Goal: Information Seeking & Learning: Learn about a topic

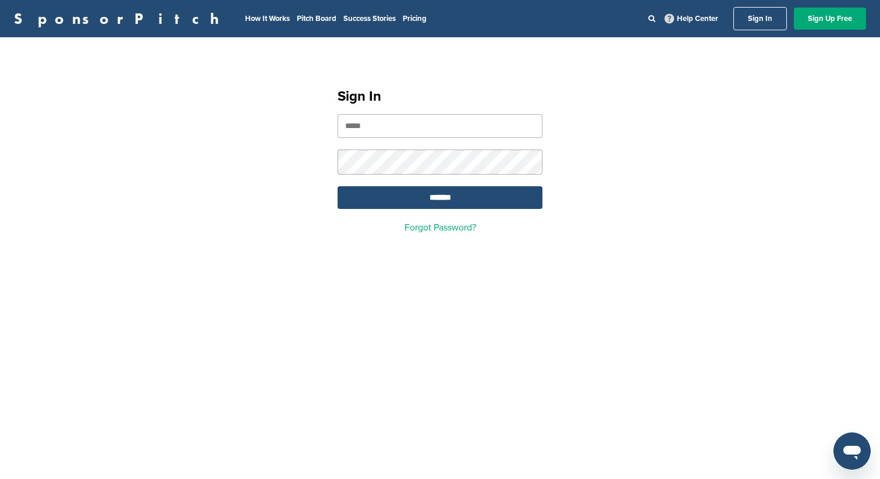
click at [410, 128] on input "email" at bounding box center [439, 126] width 205 height 24
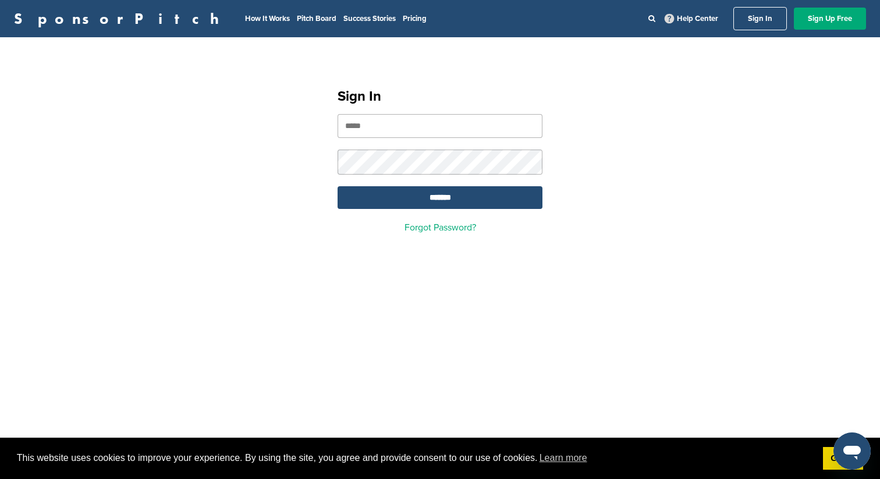
type input "**********"
click at [423, 199] on input "*******" at bounding box center [439, 197] width 205 height 23
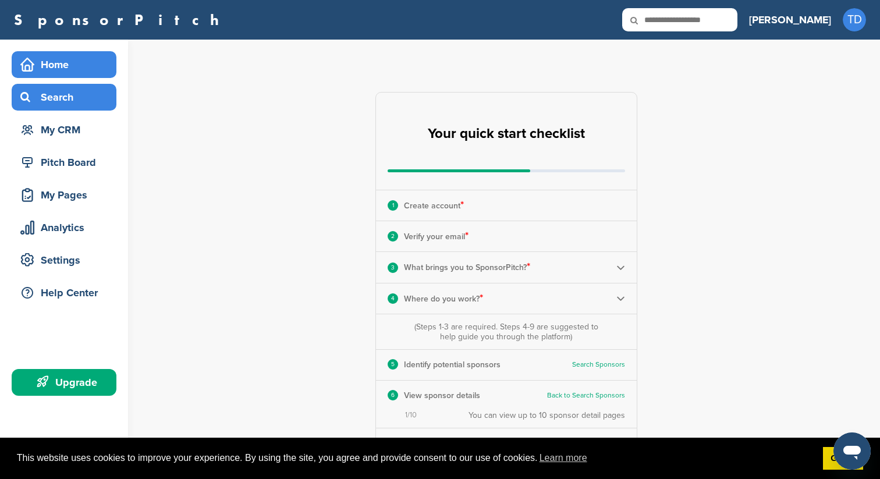
click at [61, 95] on div "Search" at bounding box center [66, 97] width 99 height 21
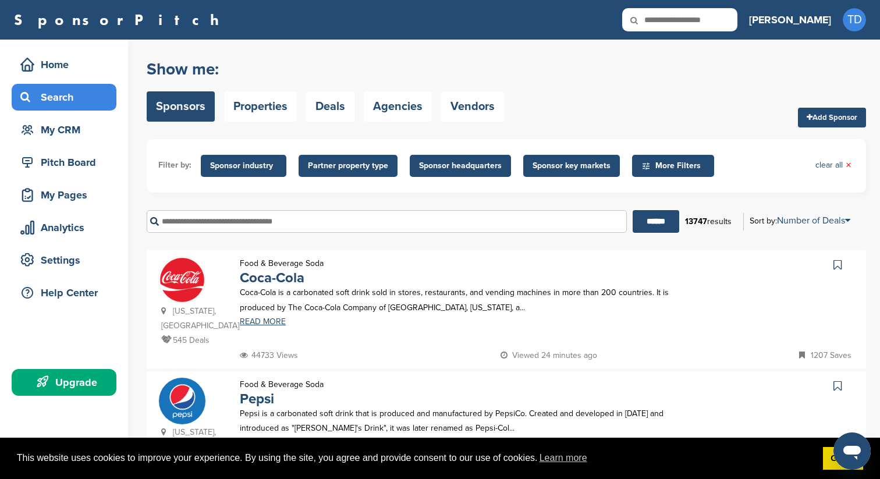
click at [574, 164] on span "Sponsor key markets" at bounding box center [571, 165] width 78 height 13
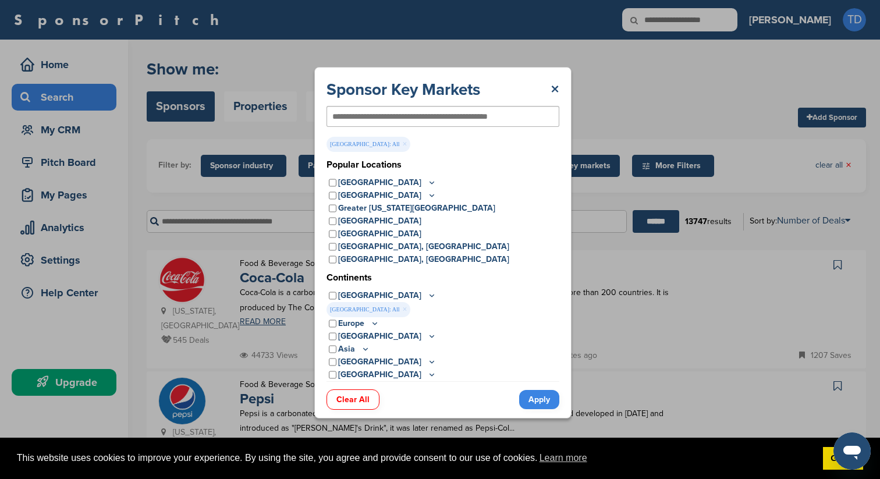
click at [371, 322] on icon at bounding box center [374, 323] width 9 height 10
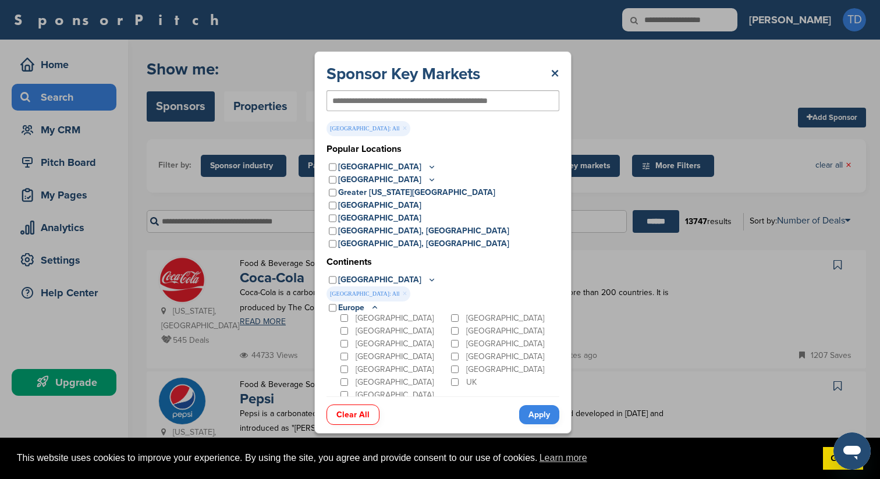
scroll to position [26, 0]
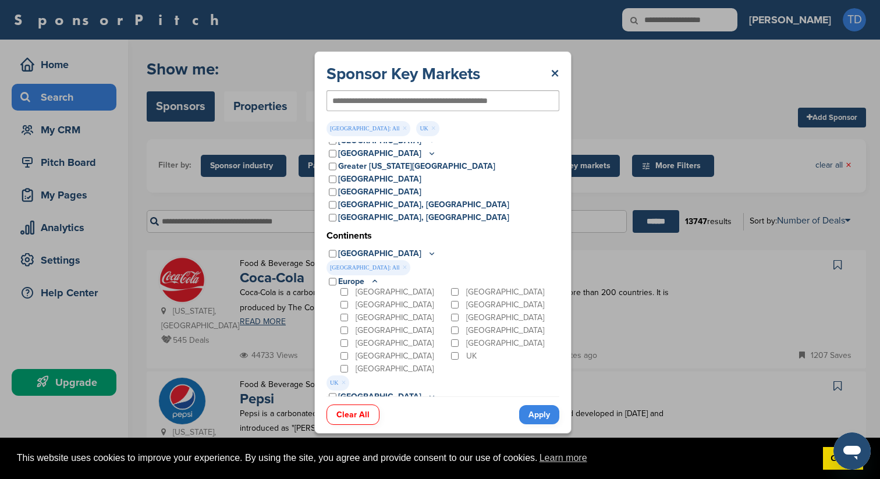
click at [534, 409] on link "Apply" at bounding box center [539, 414] width 40 height 19
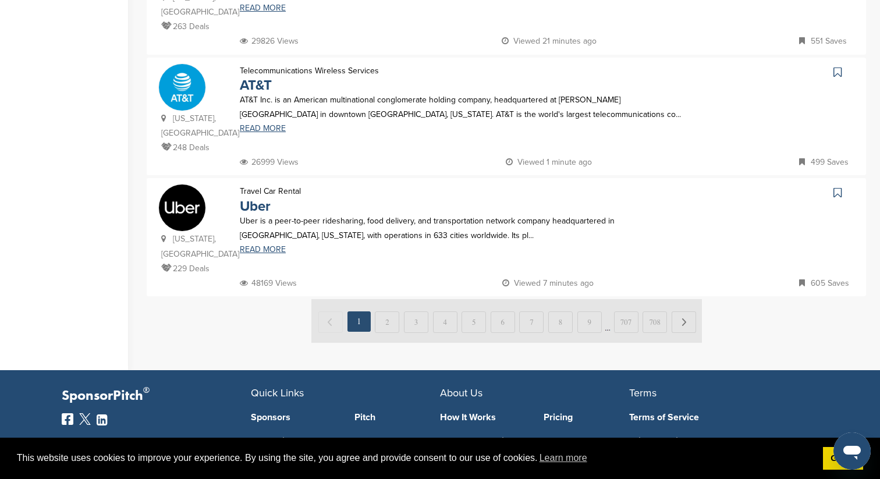
scroll to position [1197, 0]
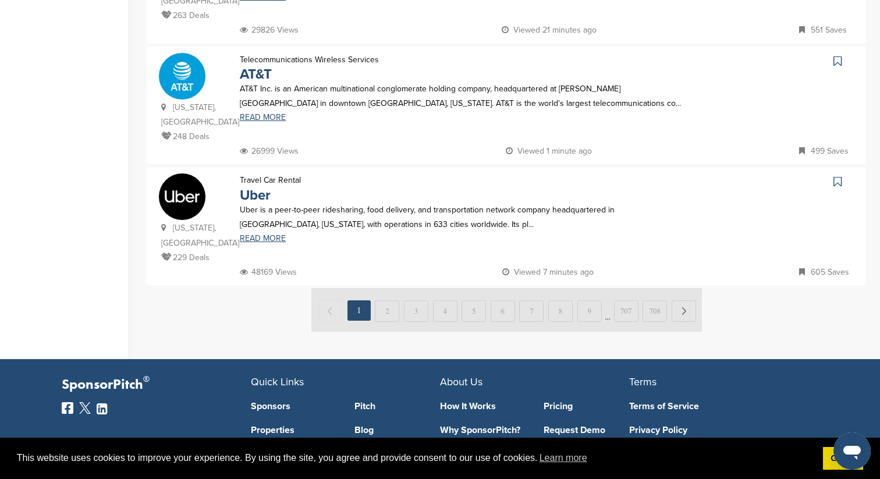
click at [386, 288] on img at bounding box center [506, 310] width 390 height 44
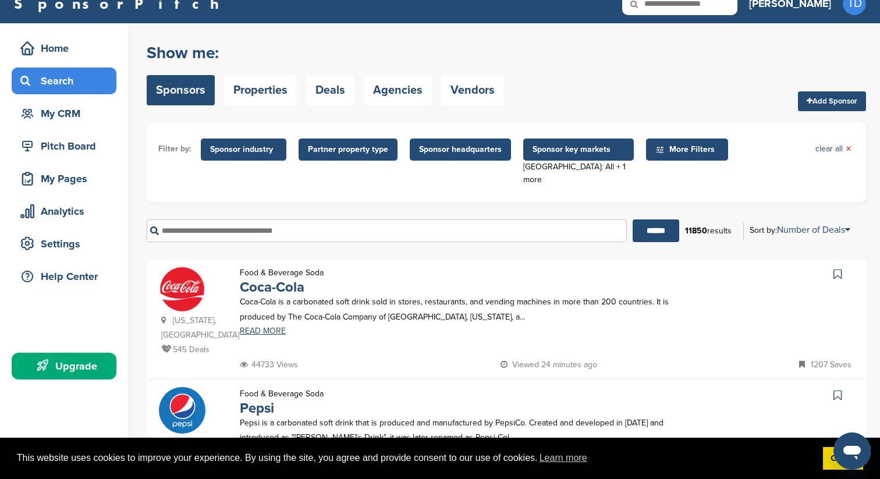
scroll to position [0, 0]
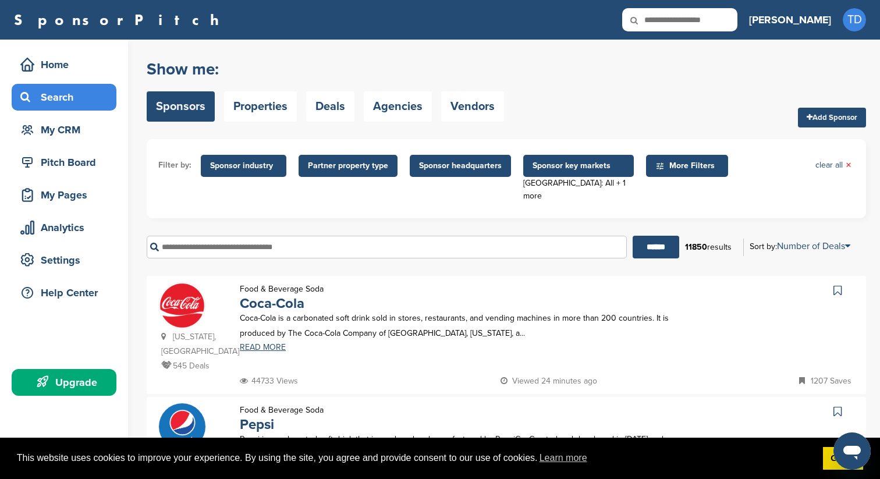
click at [61, 385] on div "Upgrade" at bounding box center [66, 382] width 99 height 21
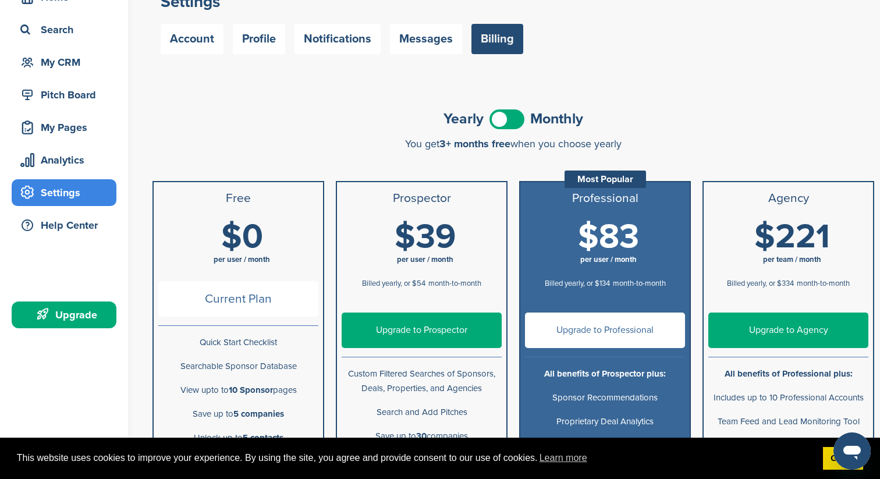
scroll to position [67, 0]
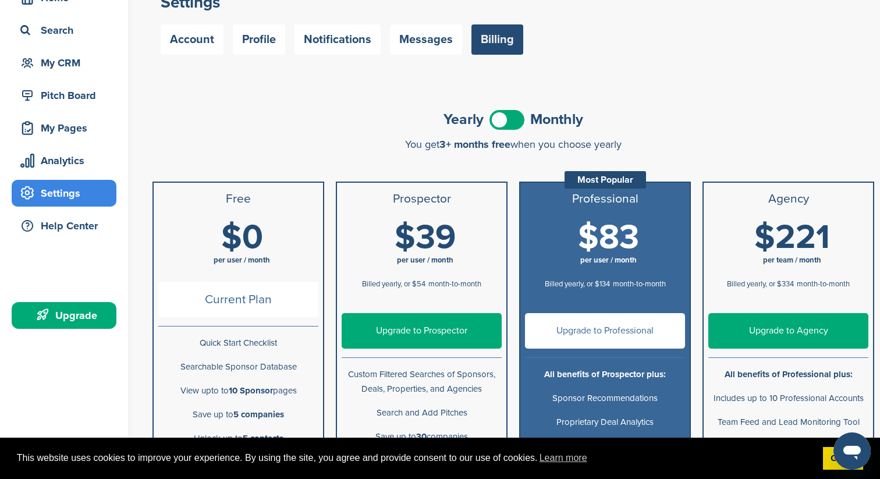
click at [506, 120] on span at bounding box center [506, 120] width 35 height 20
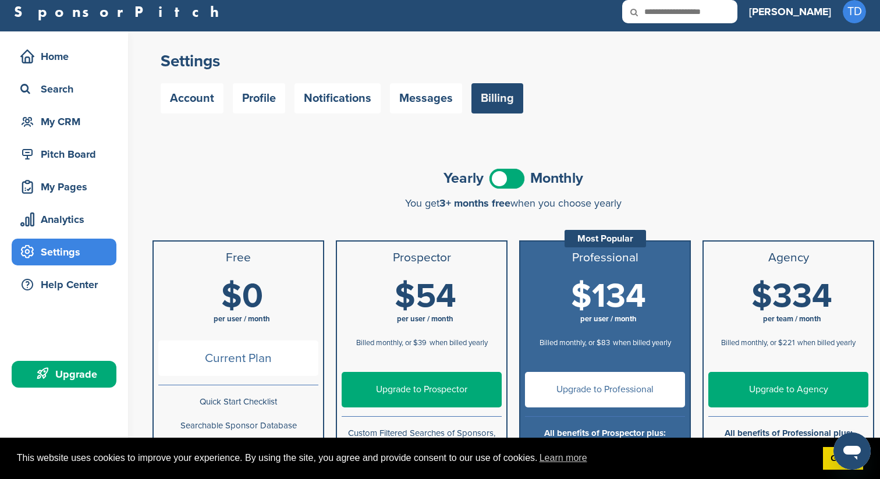
scroll to position [0, 0]
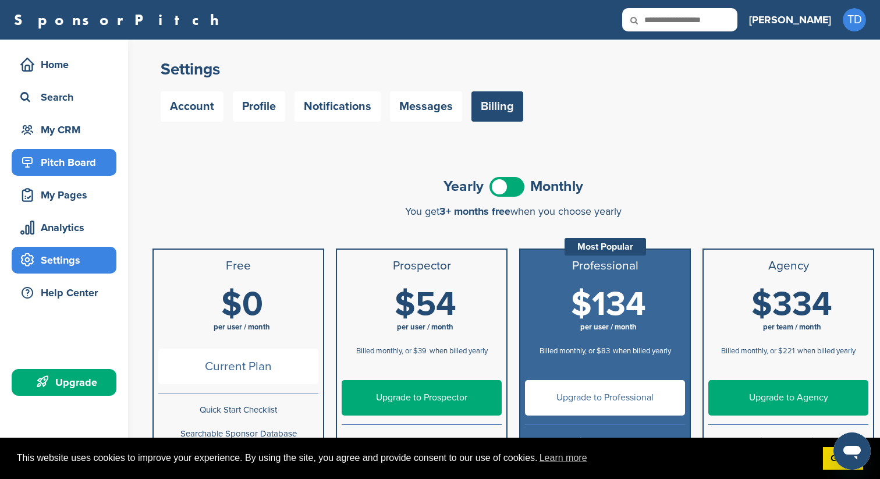
click at [48, 165] on div "Pitch Board" at bounding box center [66, 162] width 99 height 21
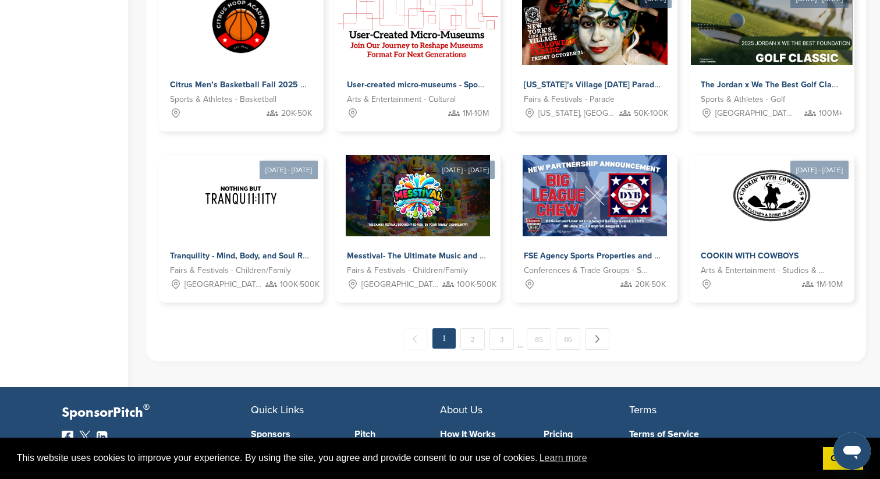
scroll to position [592, 0]
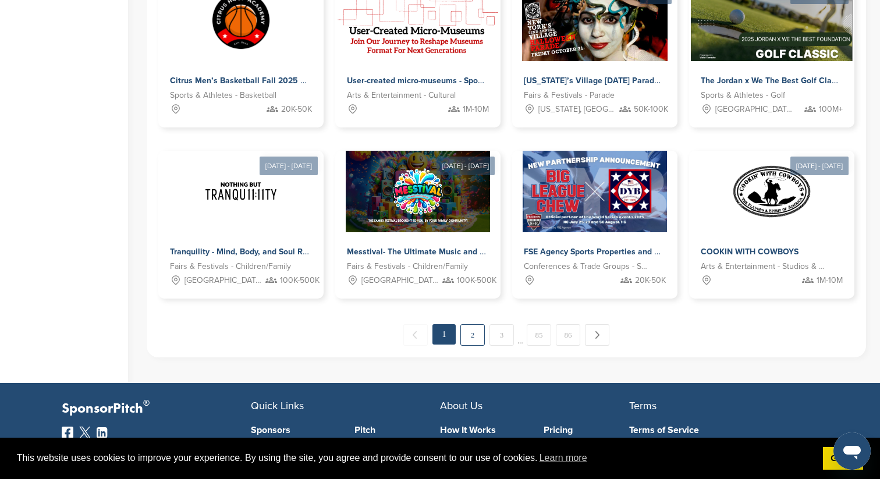
click at [470, 336] on link "2" at bounding box center [472, 335] width 24 height 22
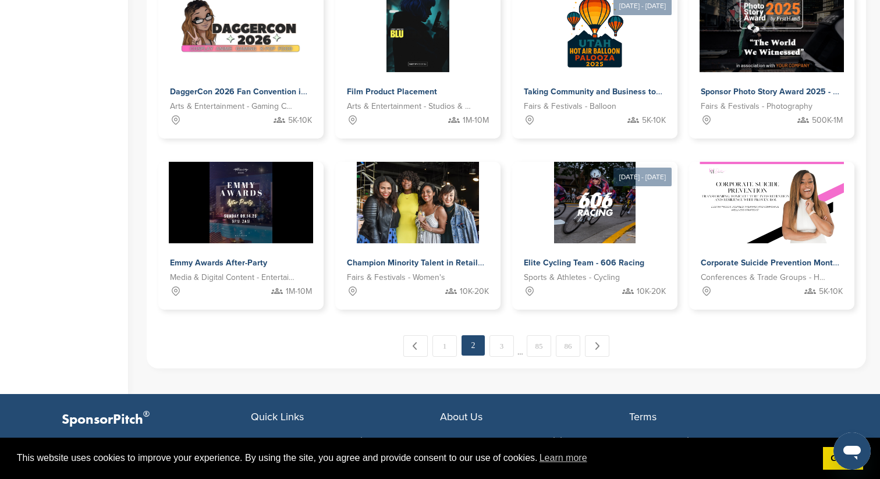
scroll to position [583, 0]
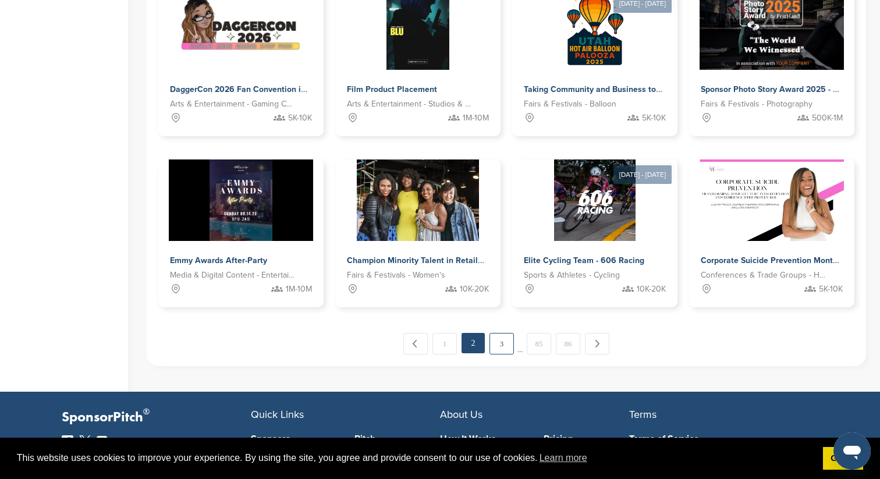
click at [504, 342] on link "3" at bounding box center [501, 344] width 24 height 22
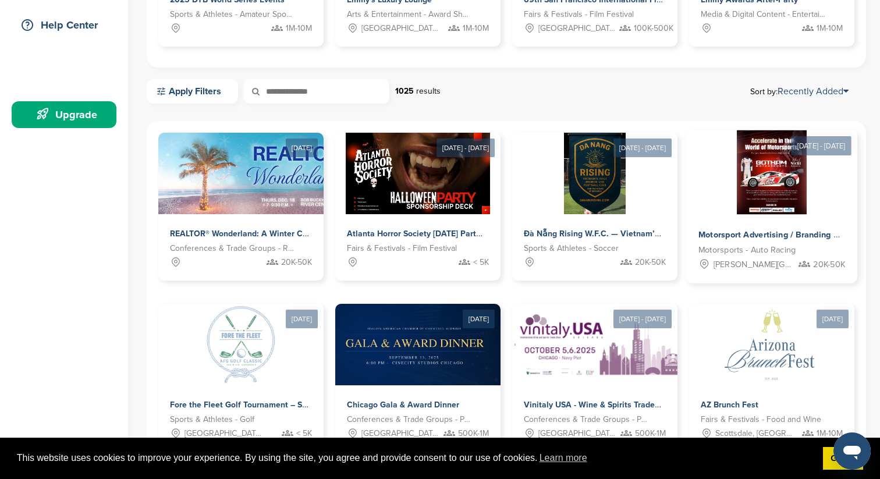
click at [729, 203] on div at bounding box center [771, 172] width 171 height 84
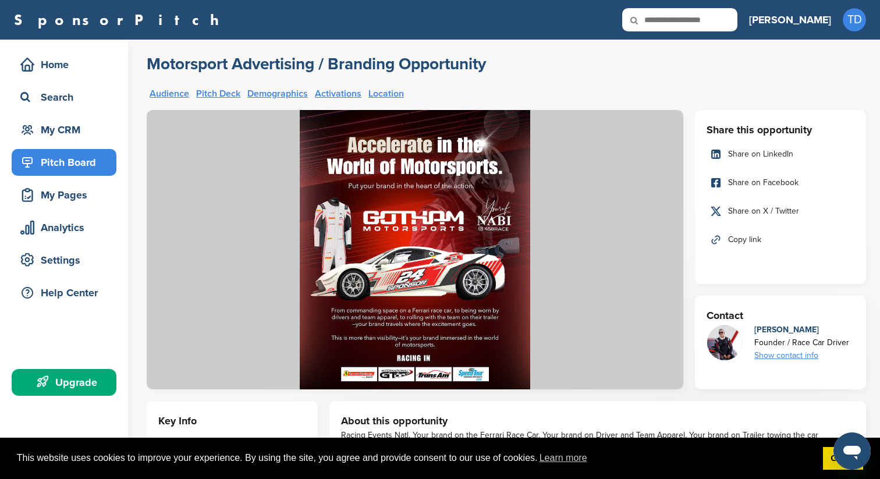
click at [54, 157] on div "Pitch Board" at bounding box center [66, 162] width 99 height 21
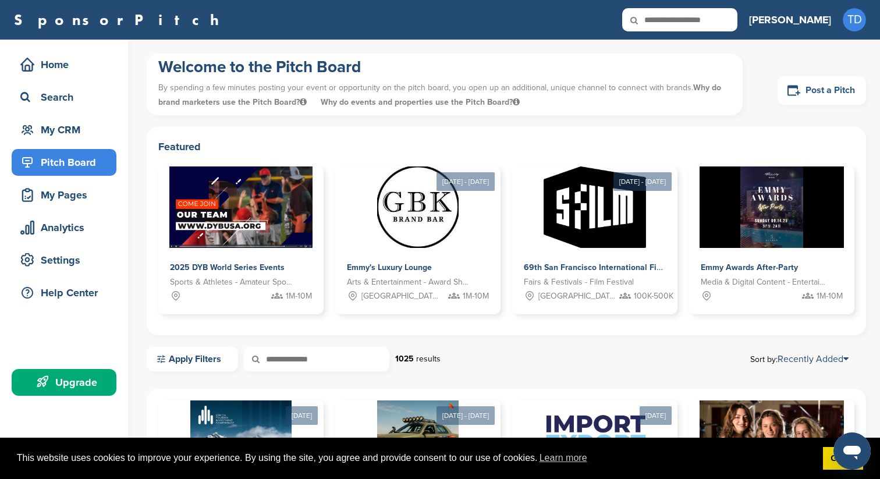
click at [814, 87] on link "Post a Pitch" at bounding box center [821, 90] width 88 height 29
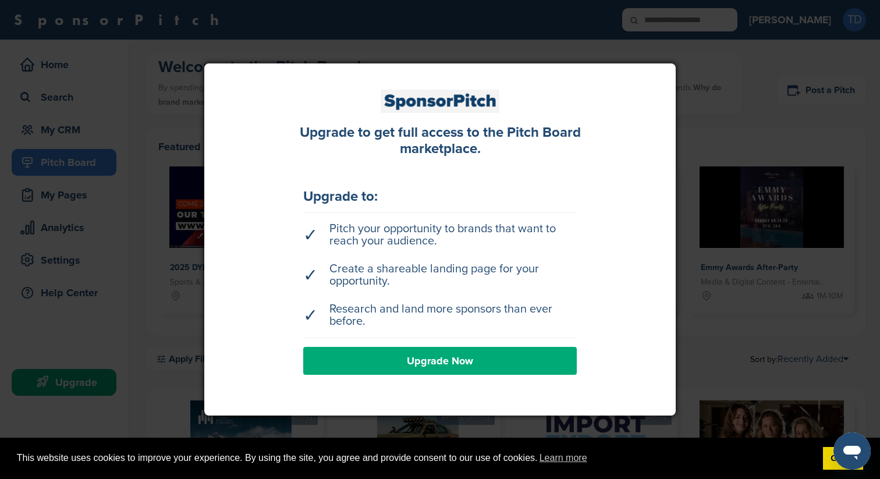
click at [731, 136] on div at bounding box center [440, 239] width 880 height 479
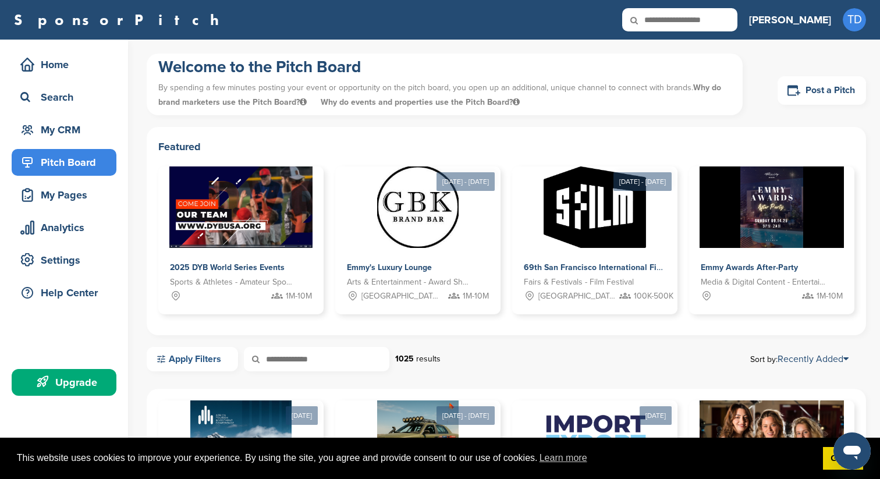
click at [183, 354] on link "Apply Filters" at bounding box center [192, 359] width 91 height 24
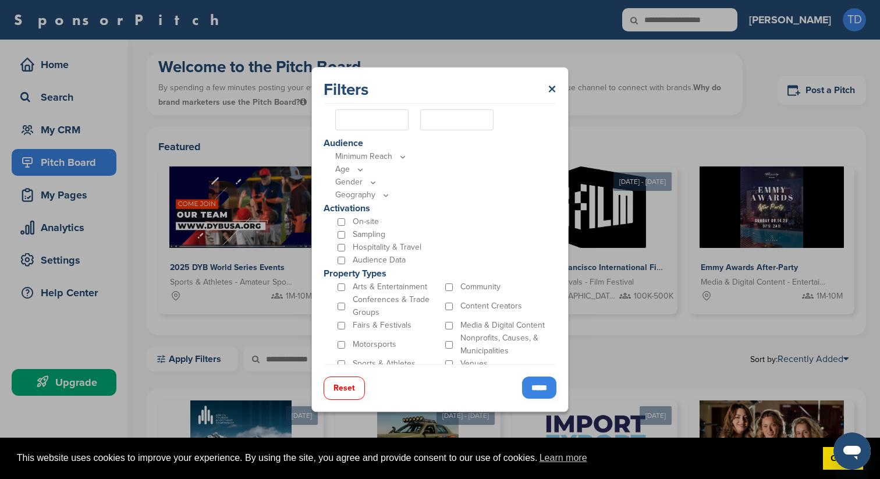
scroll to position [283, 0]
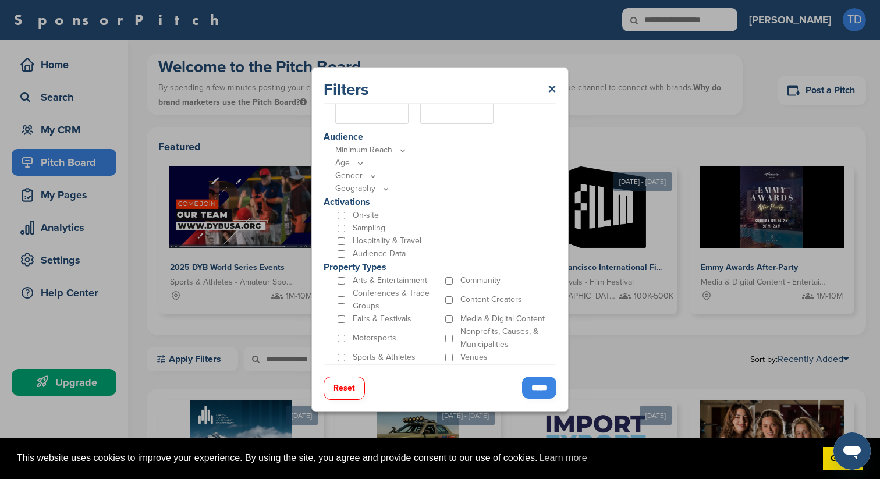
click at [370, 353] on p "Sports & Athletes" at bounding box center [384, 357] width 63 height 13
click at [345, 357] on div "Sports & Athletes" at bounding box center [389, 357] width 108 height 13
click at [530, 386] on input "*****" at bounding box center [539, 387] width 34 height 22
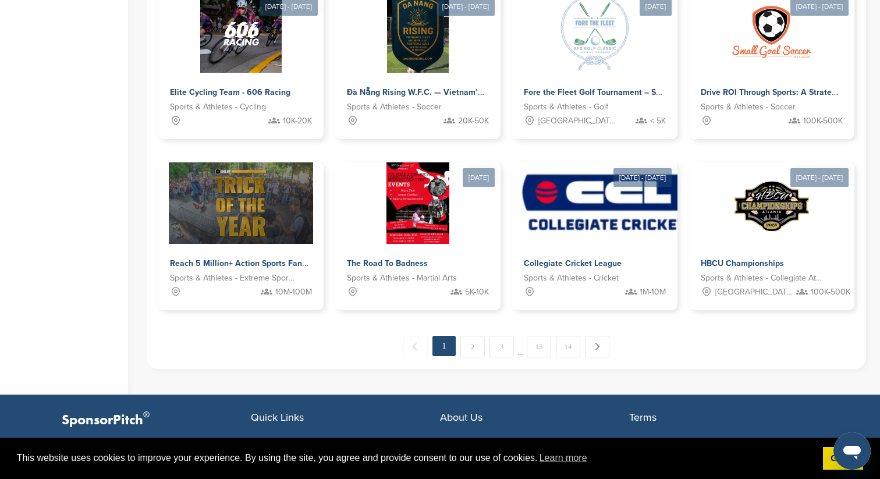
scroll to position [601, 0]
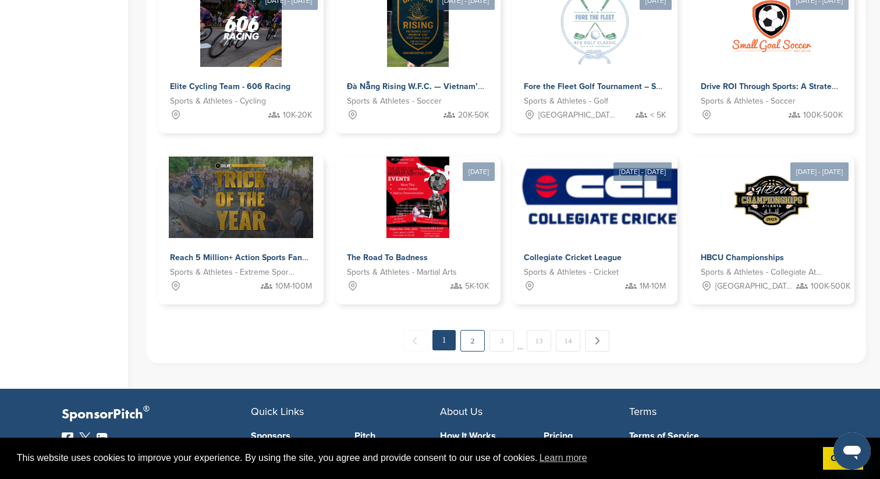
click at [472, 341] on link "2" at bounding box center [472, 341] width 24 height 22
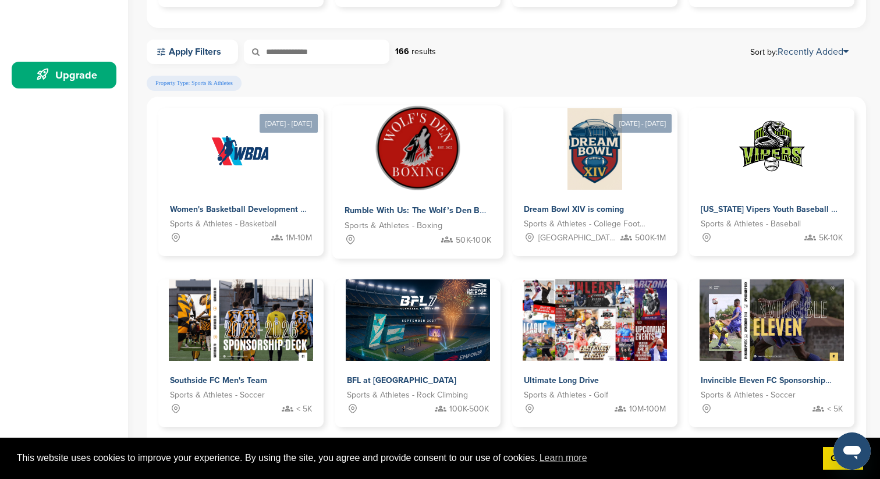
scroll to position [312, 0]
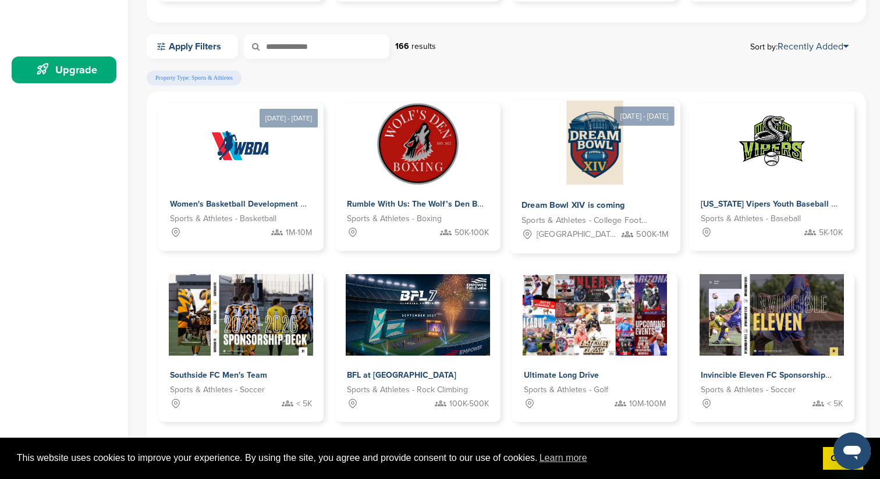
click at [602, 180] on img at bounding box center [595, 143] width 56 height 84
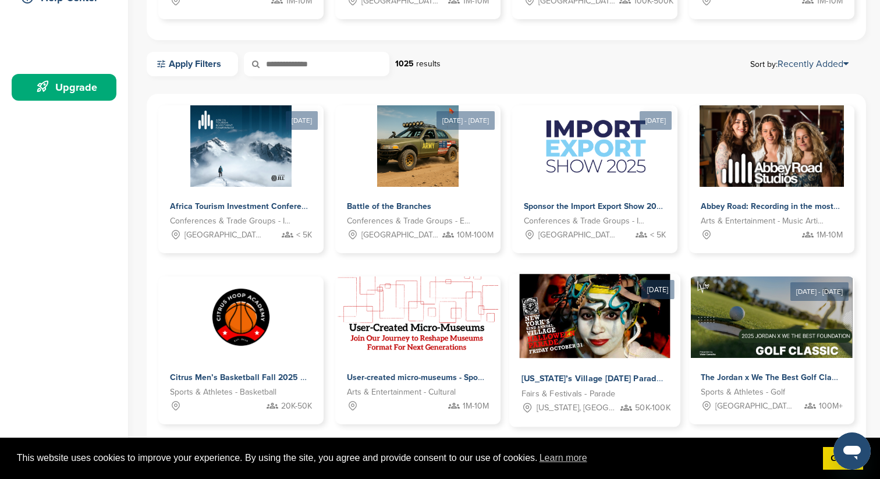
scroll to position [292, 0]
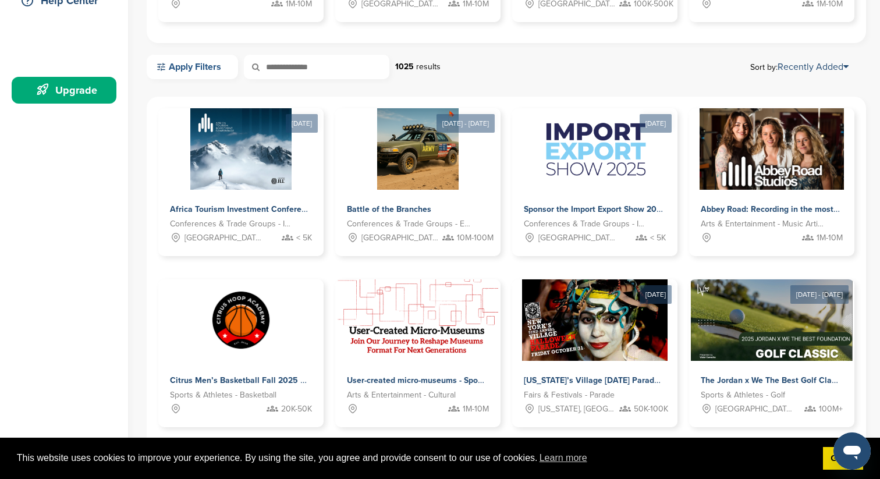
click at [207, 75] on link "Apply Filters" at bounding box center [192, 67] width 91 height 24
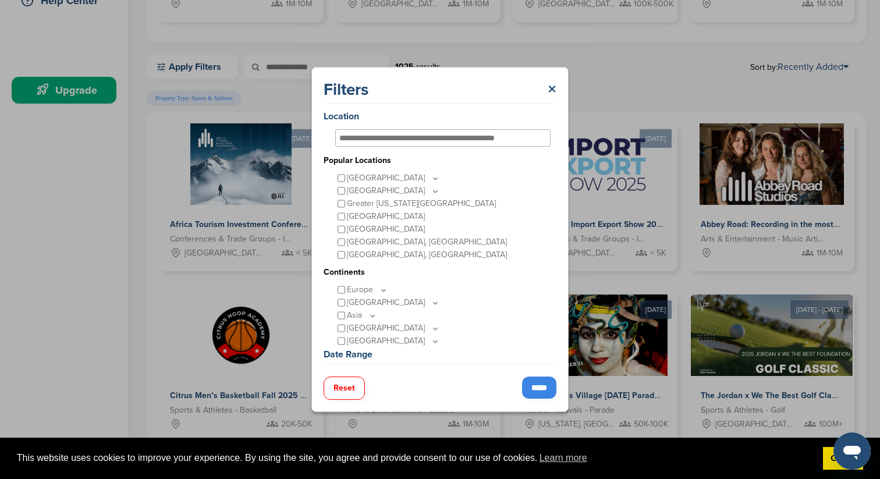
scroll to position [283, 0]
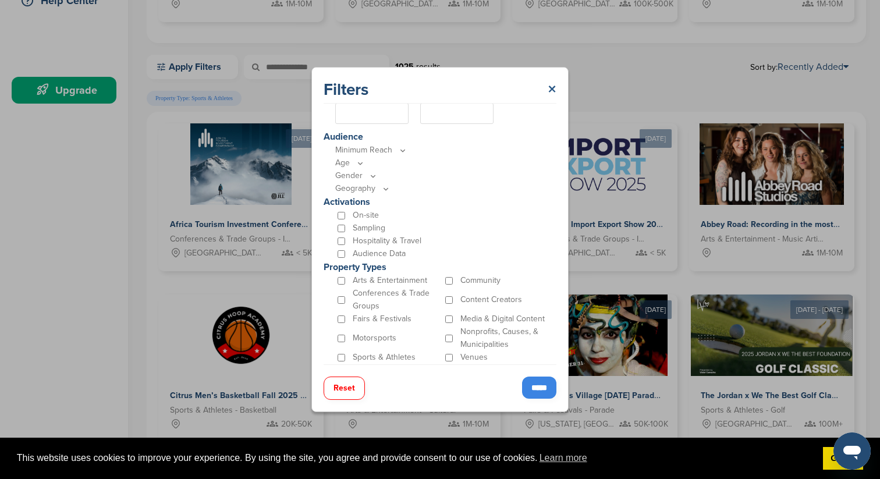
click at [552, 82] on link "×" at bounding box center [552, 89] width 9 height 21
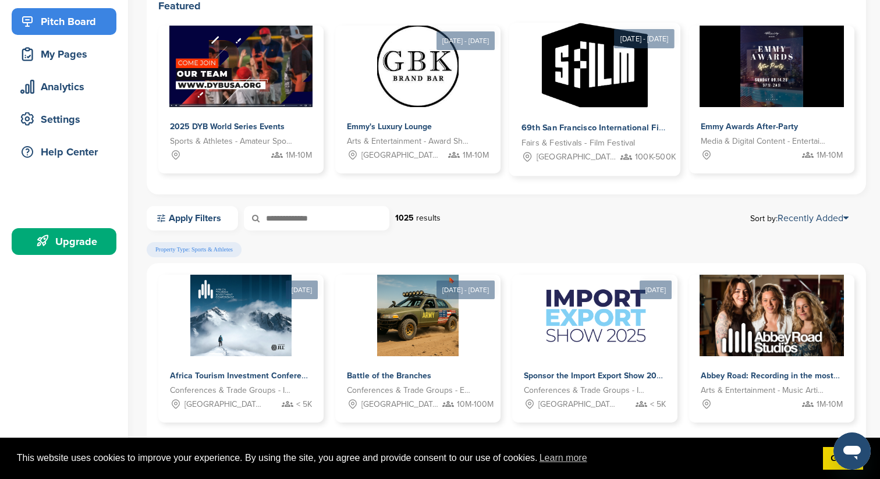
scroll to position [138, 0]
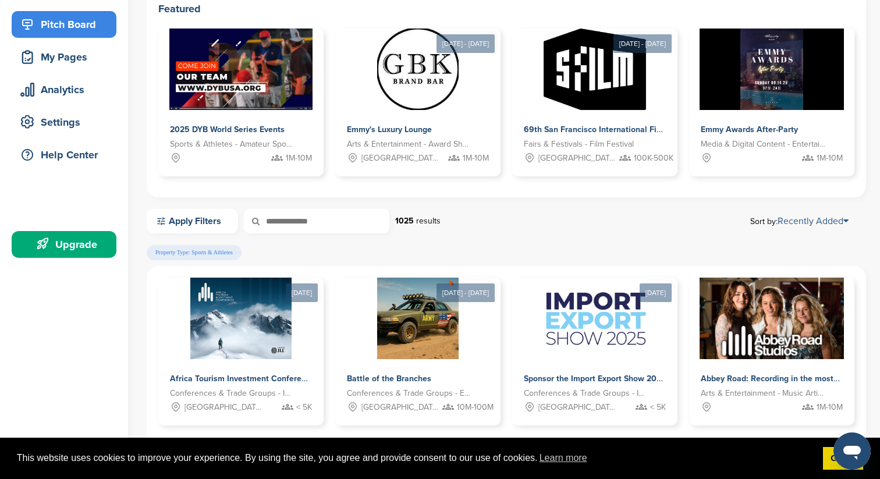
click at [822, 219] on link "Recently Added" at bounding box center [812, 221] width 71 height 12
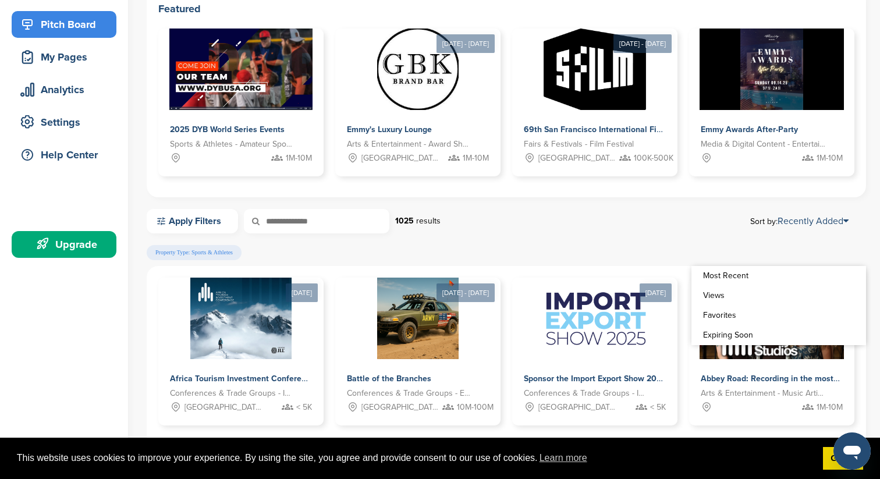
click at [713, 296] on link "Views" at bounding box center [778, 296] width 175 height 20
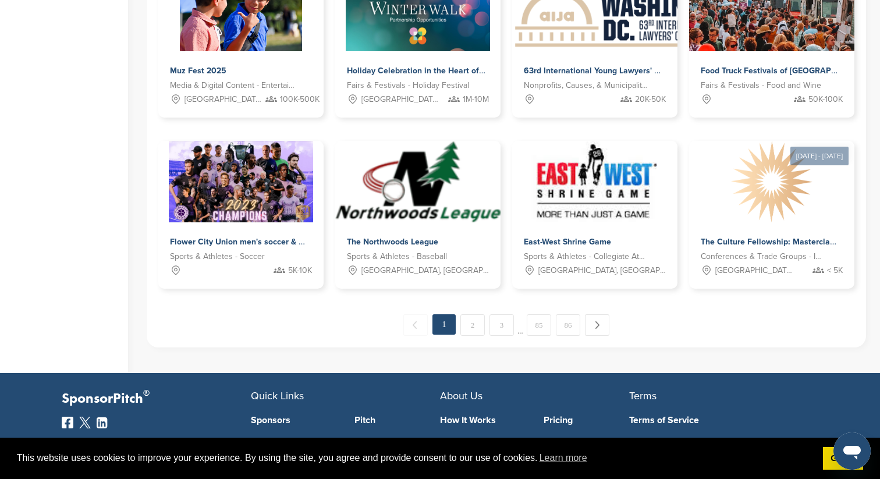
scroll to position [605, 0]
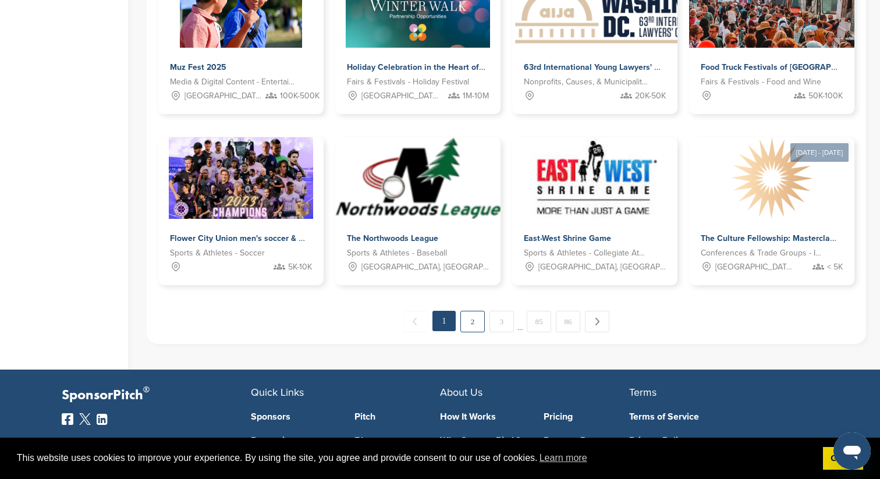
click at [474, 319] on link "2" at bounding box center [472, 322] width 24 height 22
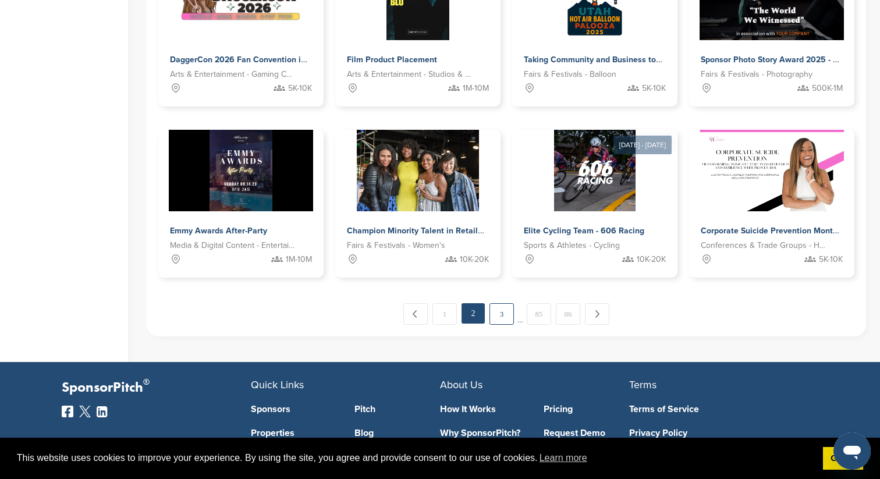
click at [503, 320] on link "3" at bounding box center [501, 314] width 24 height 22
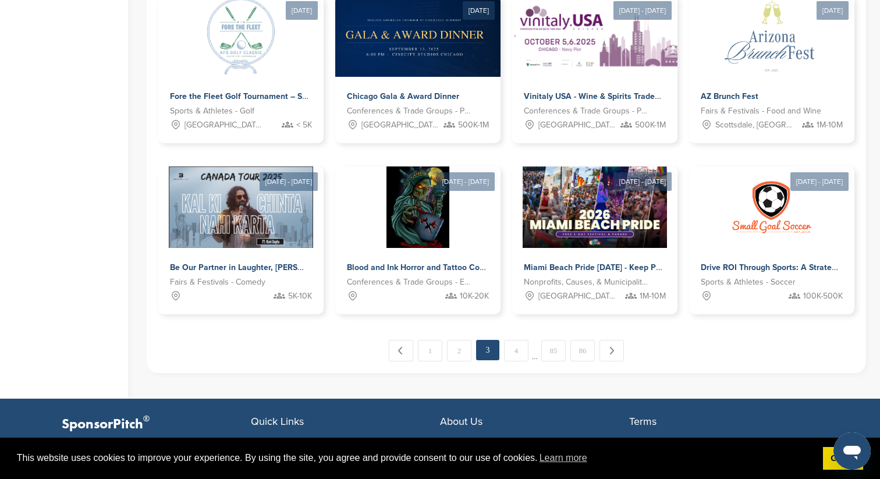
scroll to position [588, 0]
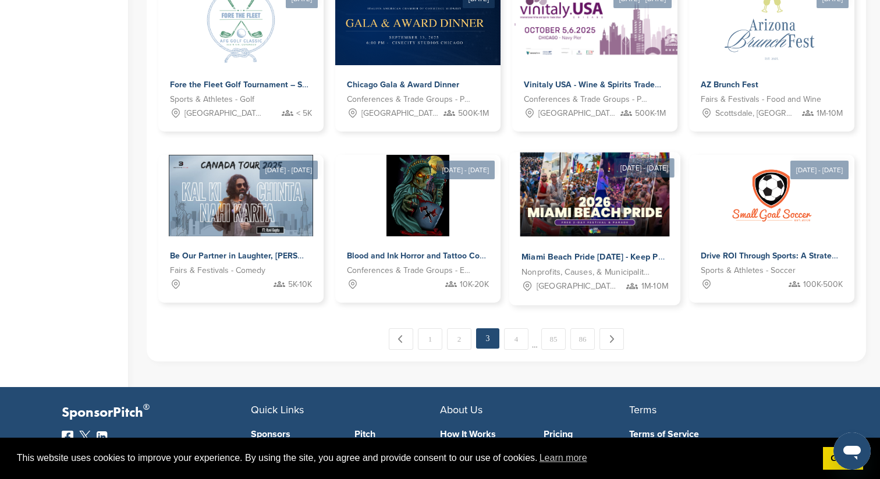
click at [589, 218] on img at bounding box center [595, 194] width 150 height 84
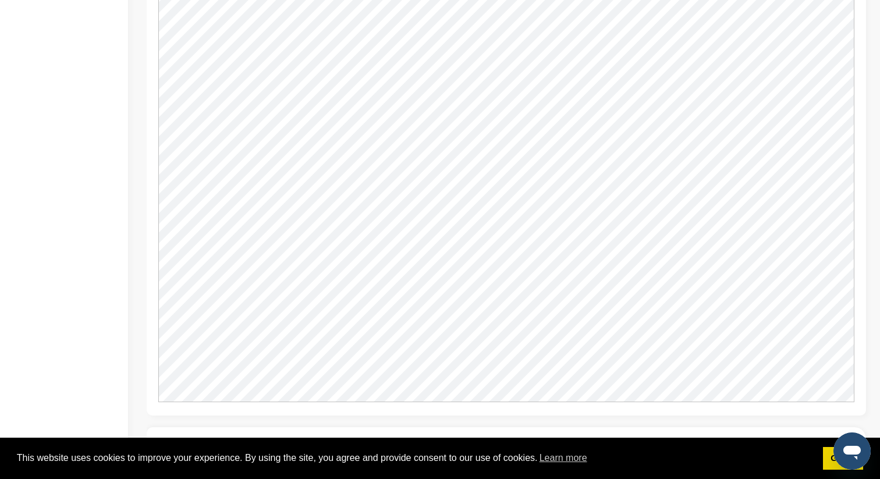
scroll to position [1517, 0]
